Goal: Task Accomplishment & Management: Use online tool/utility

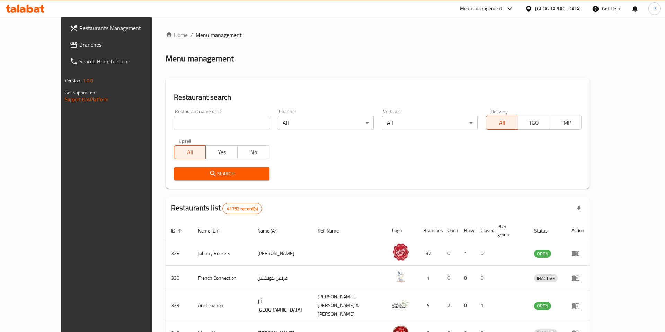
click at [174, 122] on input "search" at bounding box center [222, 123] width 96 height 14
type input "costa"
click button "Search" at bounding box center [222, 173] width 96 height 13
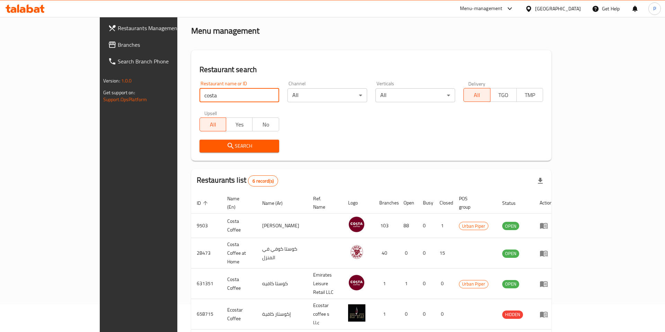
scroll to position [30, 0]
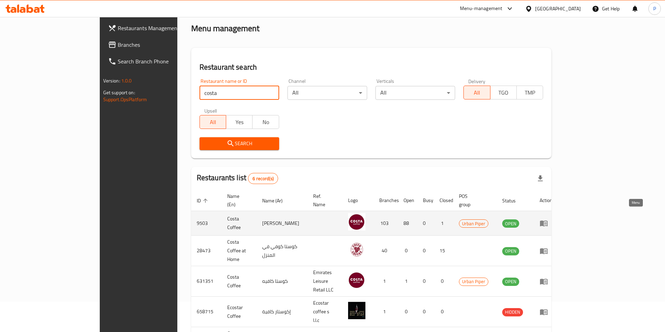
click at [548, 221] on icon "enhanced table" at bounding box center [544, 224] width 8 height 6
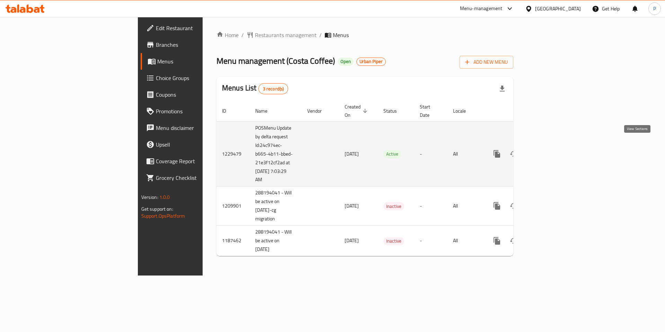
click at [551, 150] on icon "enhanced table" at bounding box center [547, 154] width 8 height 8
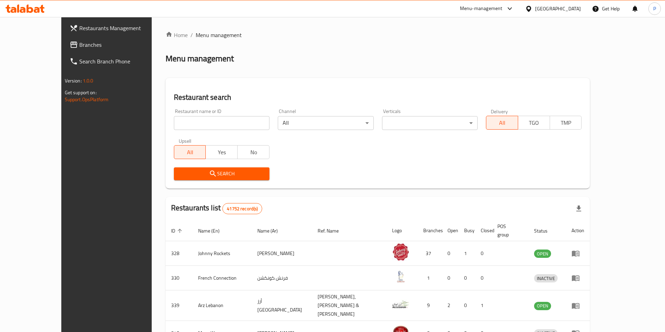
scroll to position [30, 0]
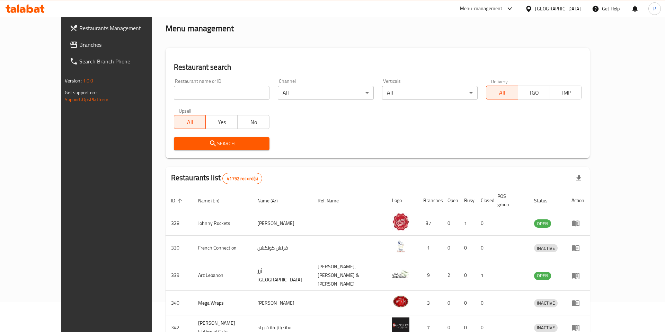
click at [218, 94] on input "search" at bounding box center [222, 93] width 96 height 14
type input "costa"
click button "Search" at bounding box center [222, 143] width 96 height 13
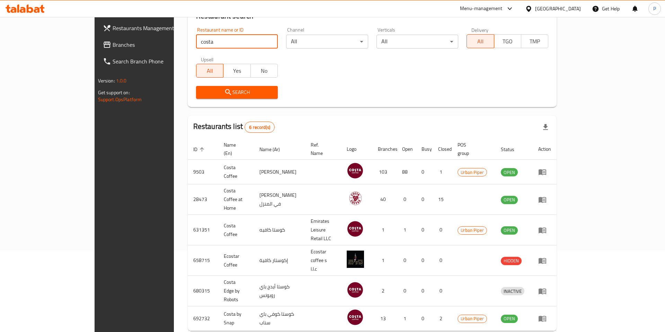
scroll to position [87, 0]
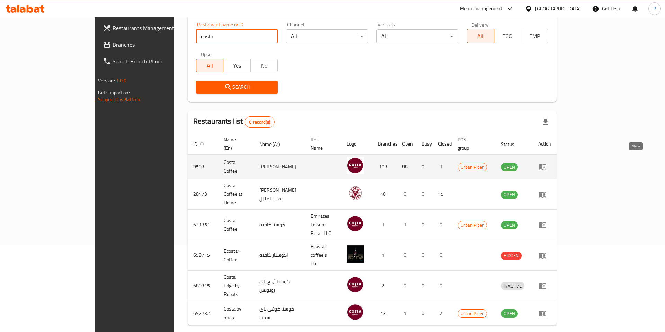
click at [547, 162] on icon "enhanced table" at bounding box center [542, 166] width 8 height 8
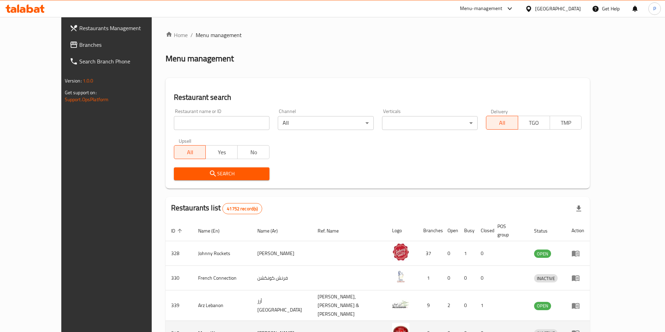
scroll to position [72, 0]
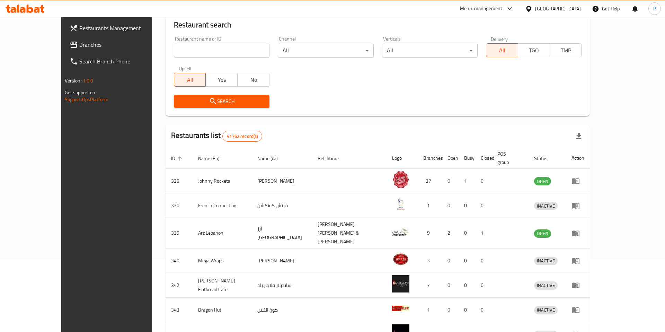
click at [210, 50] on input "search" at bounding box center [222, 51] width 96 height 14
type input "costa"
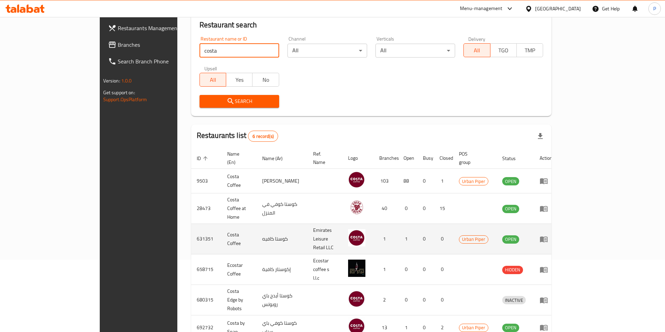
click at [553, 235] on link "enhanced table" at bounding box center [546, 239] width 13 height 8
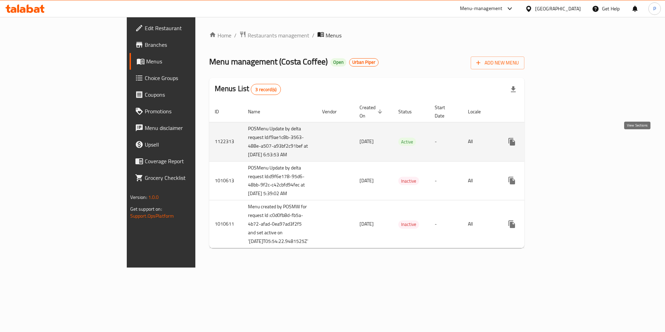
click at [565, 142] on icon "enhanced table" at bounding box center [562, 142] width 6 height 6
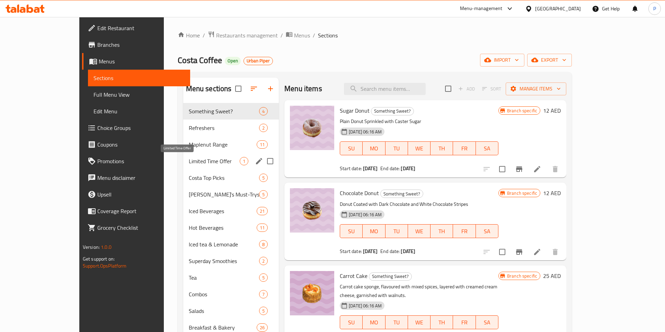
click at [189, 162] on span "Limited Time Offer" at bounding box center [214, 161] width 51 height 8
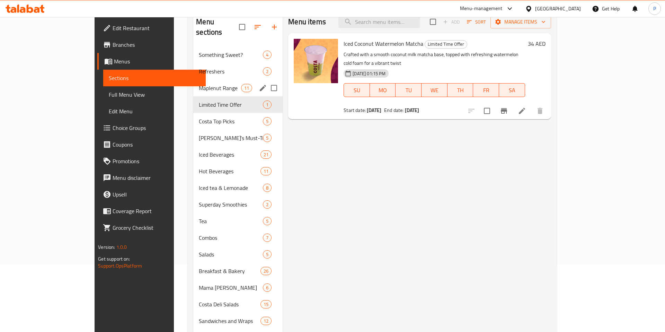
scroll to position [68, 0]
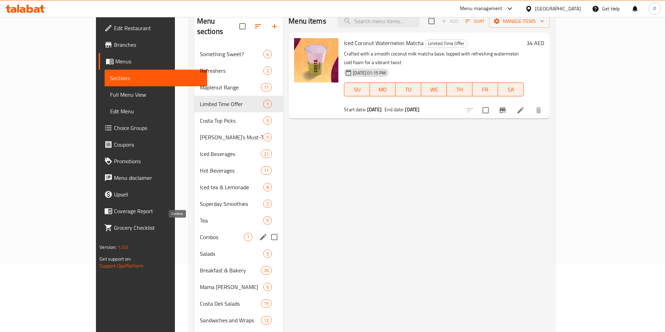
click at [200, 233] on span "Combos" at bounding box center [222, 237] width 44 height 8
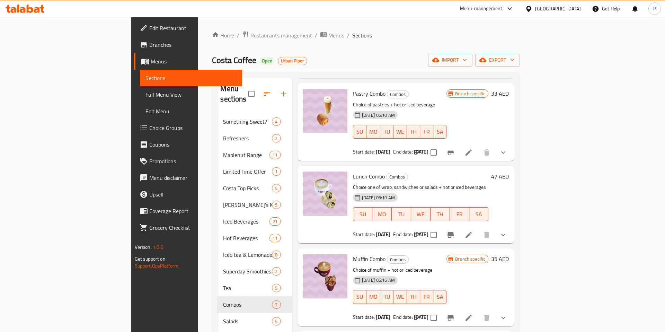
scroll to position [118, 0]
click at [250, 35] on span "Restaurants management" at bounding box center [281, 35] width 62 height 8
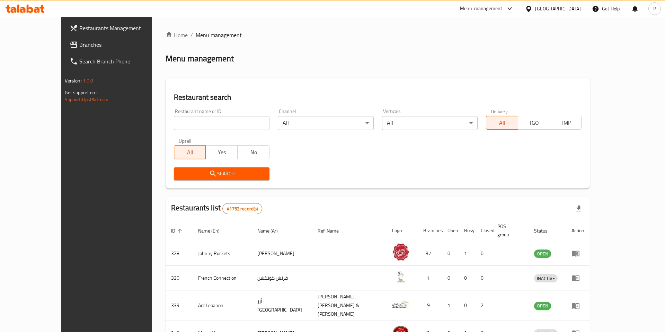
click at [197, 123] on div at bounding box center [332, 166] width 665 height 332
click at [197, 123] on input "search" at bounding box center [222, 123] width 96 height 14
type input "vasanta bhavan"
click button "Search" at bounding box center [222, 173] width 96 height 13
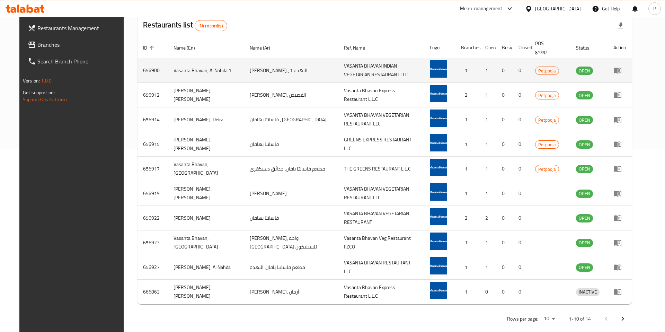
scroll to position [186, 0]
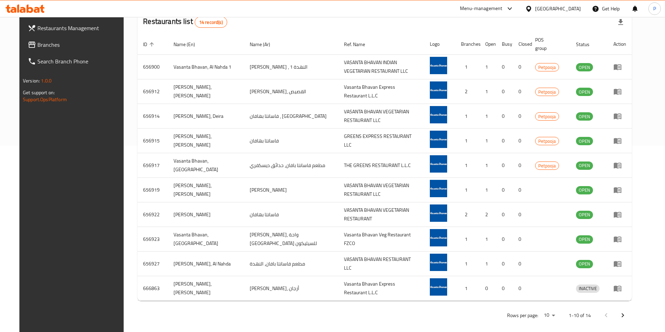
click at [571, 312] on li "1000" at bounding box center [573, 317] width 24 height 12
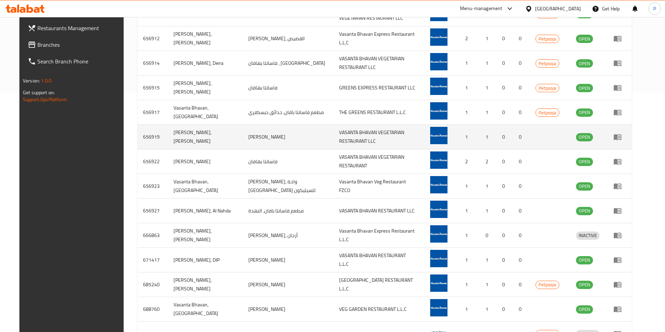
scroll to position [241, 0]
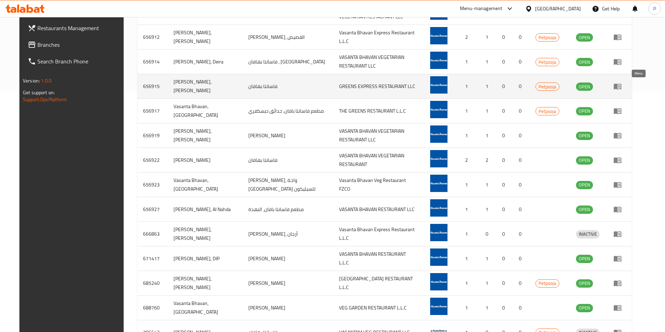
click at [626, 87] on link "enhanced table" at bounding box center [619, 86] width 13 height 8
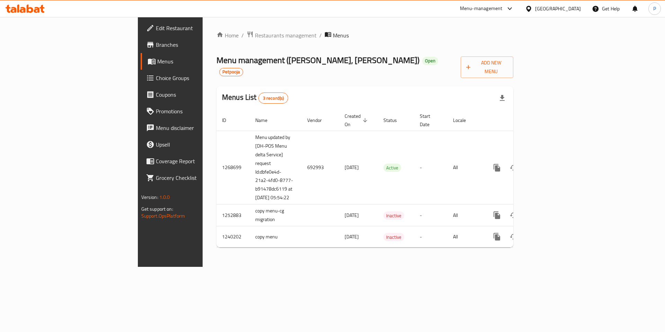
click at [156, 47] on span "Branches" at bounding box center [200, 45] width 88 height 8
